Goal: Use online tool/utility: Utilize a website feature to perform a specific function

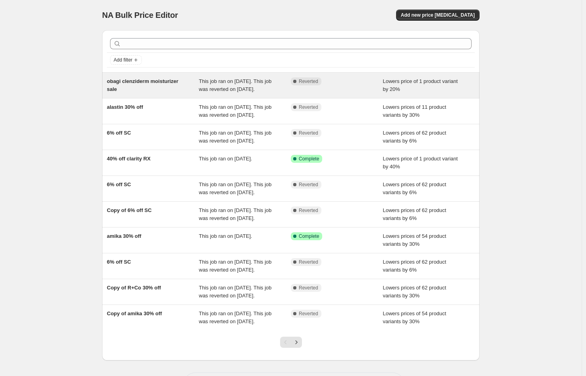
click at [199, 92] on div "obagi clenziderm moisturizer sale" at bounding box center [153, 85] width 92 height 16
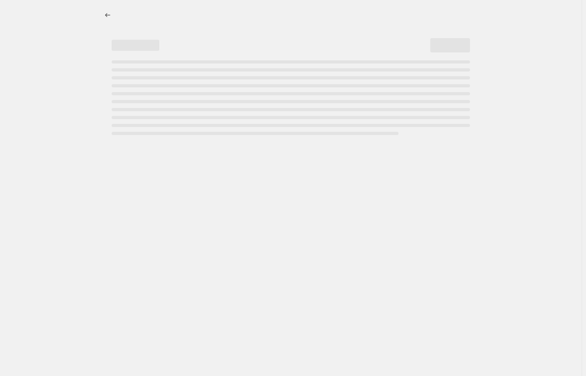
select select "percentage"
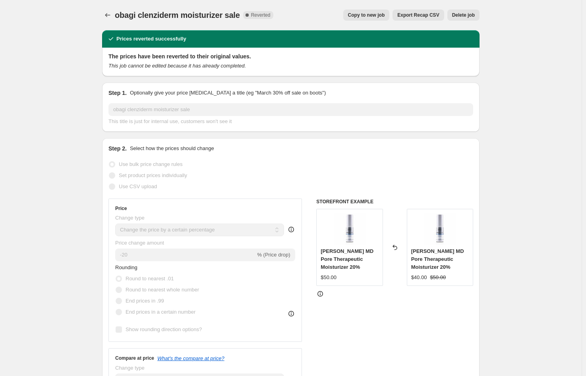
click at [367, 17] on span "Copy to new job" at bounding box center [366, 15] width 37 height 6
select select "percentage"
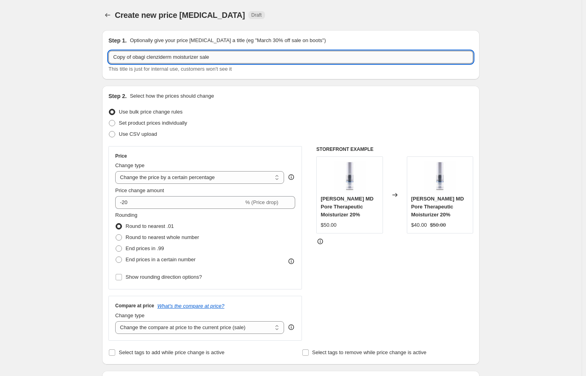
click at [139, 57] on input "Copy of obagi clenziderm moisturizer sale" at bounding box center [290, 57] width 364 height 13
drag, startPoint x: 137, startPoint y: 57, endPoint x: 107, endPoint y: 57, distance: 29.8
click at [107, 57] on div "Step 1. Optionally give your price [MEDICAL_DATA] a title (eg "March 30% off sa…" at bounding box center [290, 54] width 377 height 49
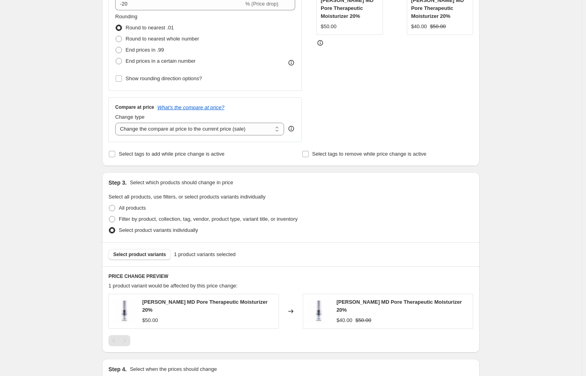
scroll to position [296, 0]
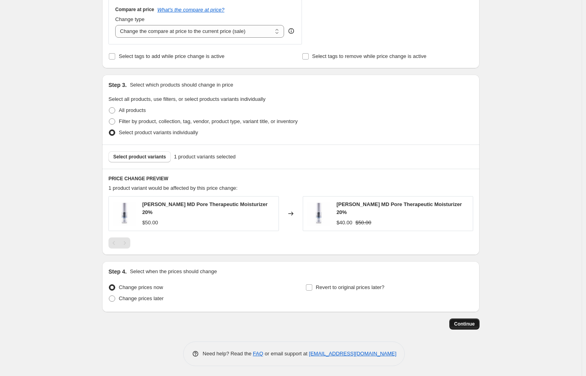
type input "obagi clenziderm moisturizer sale"
click at [468, 322] on span "Continue" at bounding box center [464, 324] width 21 height 6
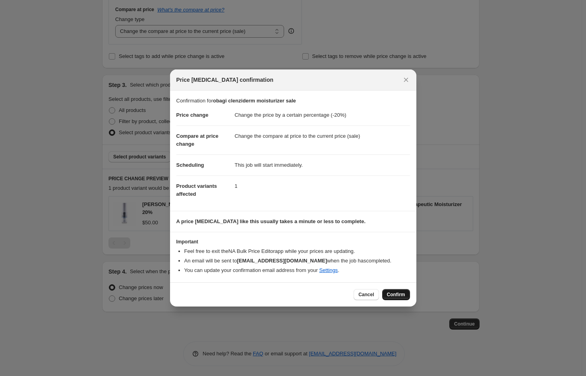
click at [391, 293] on span "Confirm" at bounding box center [396, 294] width 18 height 6
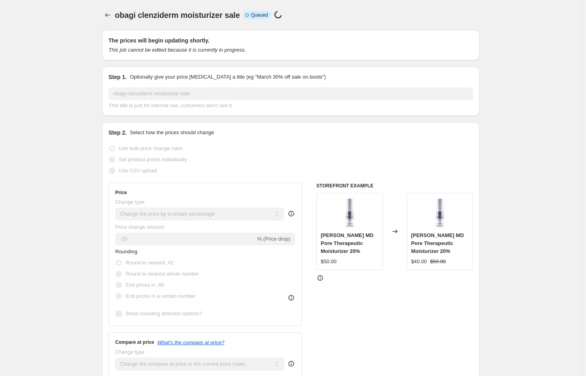
select select "percentage"
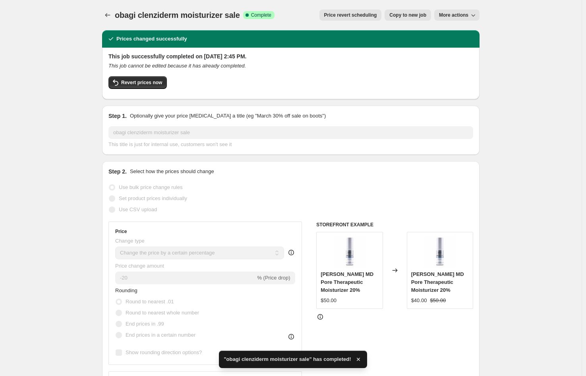
click at [108, 21] on div "obagi clenziderm moisturizer sale. This page is ready obagi clenziderm moisturi…" at bounding box center [290, 15] width 377 height 30
click at [108, 15] on icon "Price change jobs" at bounding box center [107, 15] width 5 height 4
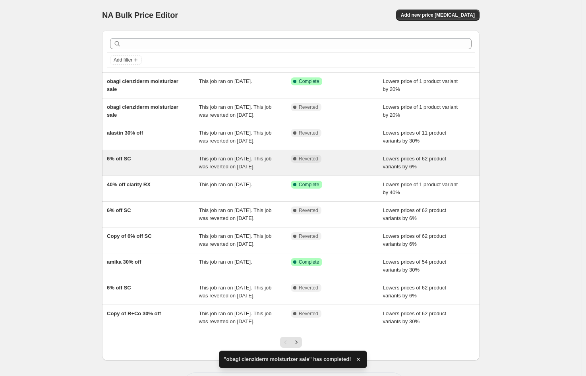
click at [172, 171] on div "6% off SC" at bounding box center [153, 163] width 92 height 16
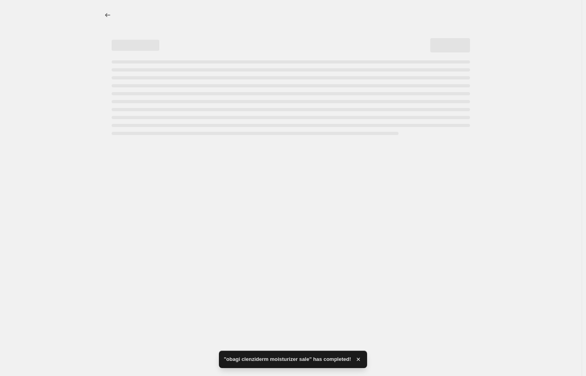
select select "percentage"
select select "collection"
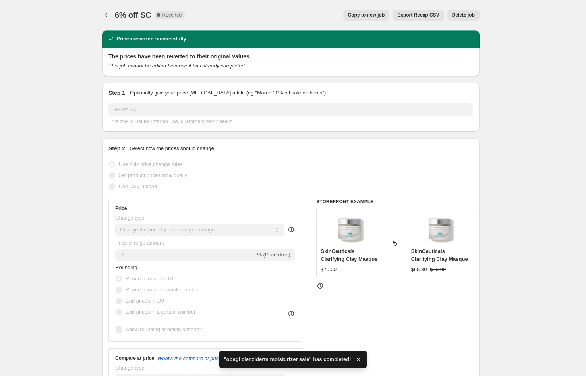
click at [348, 17] on button "Copy to new job" at bounding box center [366, 15] width 46 height 11
select select "percentage"
select select "collection"
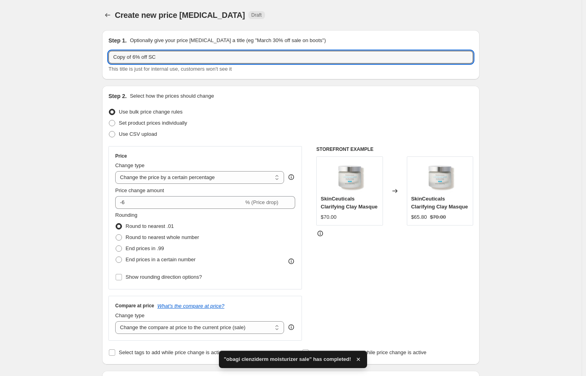
drag, startPoint x: 135, startPoint y: 55, endPoint x: 107, endPoint y: 57, distance: 27.9
click at [107, 57] on div "Step 1. Optionally give your price [MEDICAL_DATA] a title (eg "March 30% off sa…" at bounding box center [290, 54] width 377 height 49
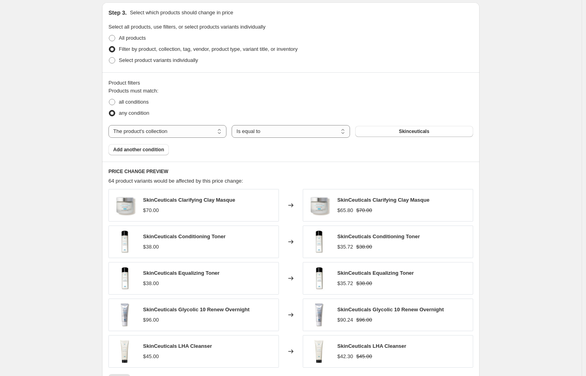
scroll to position [503, 0]
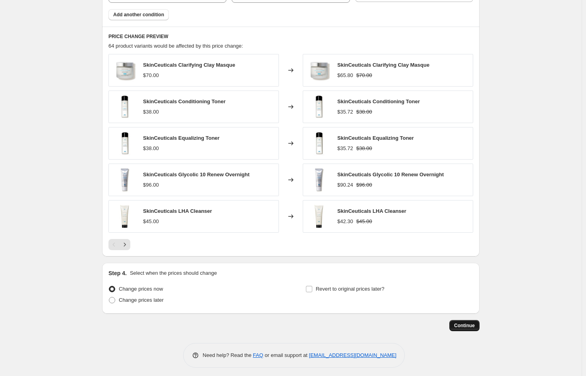
click at [466, 323] on span "Continue" at bounding box center [464, 325] width 21 height 6
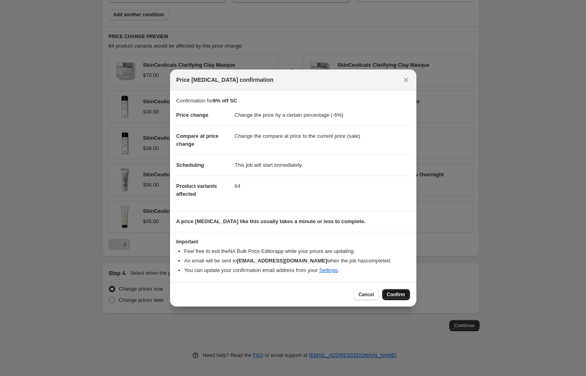
click at [398, 295] on span "Confirm" at bounding box center [396, 294] width 18 height 6
type input "6% off SC"
